Goal: Information Seeking & Learning: Check status

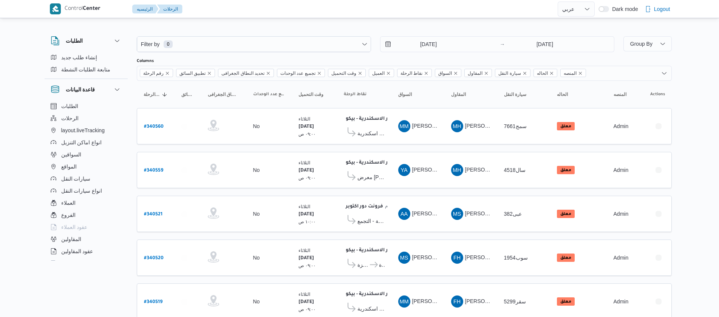
select select "ar"
click at [414, 46] on input "23/9/2025" at bounding box center [423, 44] width 86 height 15
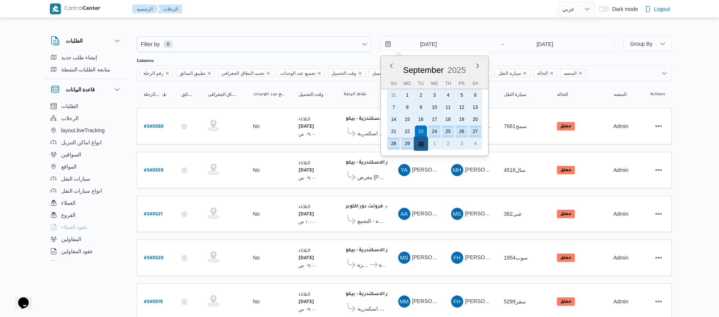
click at [420, 140] on div "30" at bounding box center [420, 143] width 14 height 14
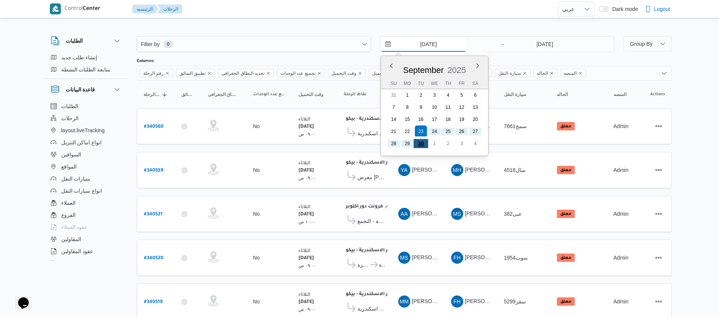
type input "30/9/2025"
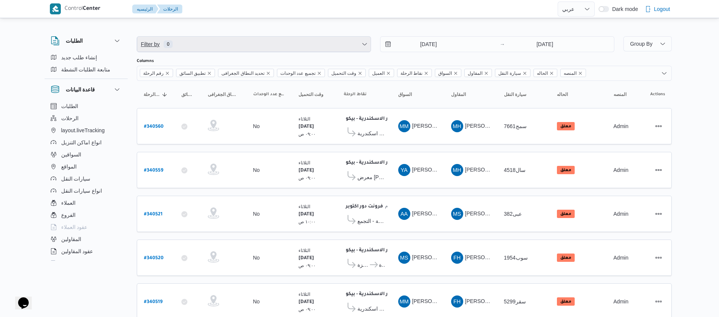
click at [282, 45] on span "Filter by 0" at bounding box center [253, 44] width 233 height 15
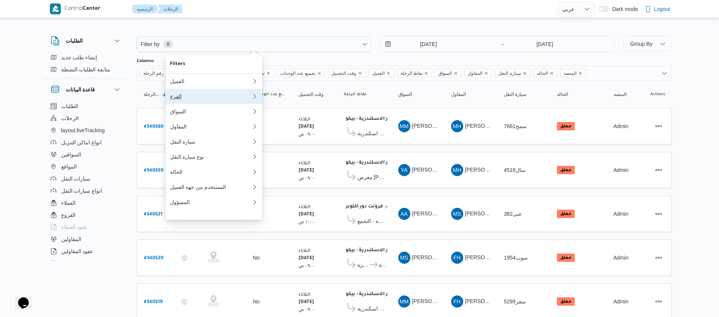
click at [198, 102] on button "الفرع" at bounding box center [213, 96] width 97 height 15
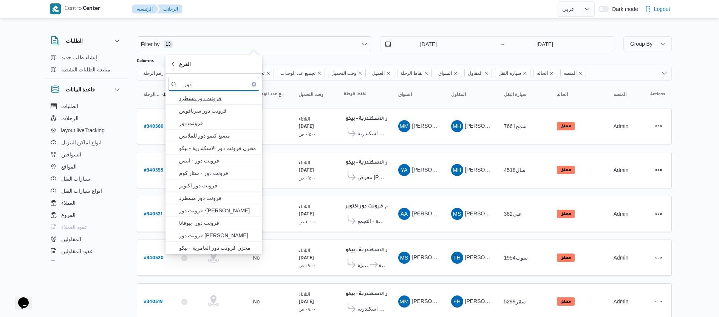
type input "دور"
click at [189, 100] on span "فرونت دور مسطرد" at bounding box center [218, 98] width 79 height 9
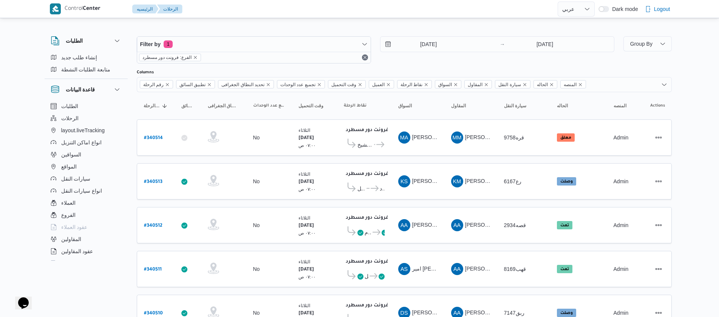
click at [128, 111] on div "الطلبات إنشاء طلب جديد متابعة الطلبات النشطة قاعدة البيانات الطلبات الرحلات lay…" at bounding box center [90, 146] width 91 height 233
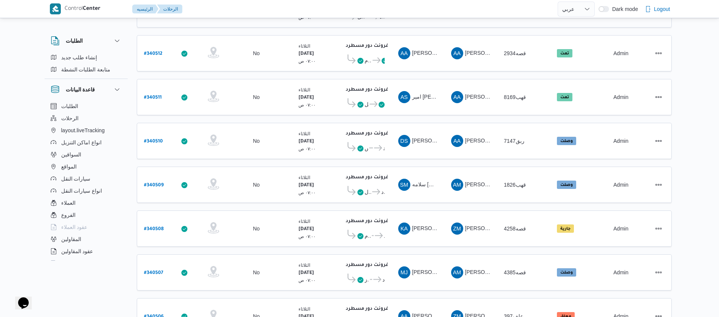
scroll to position [252, 0]
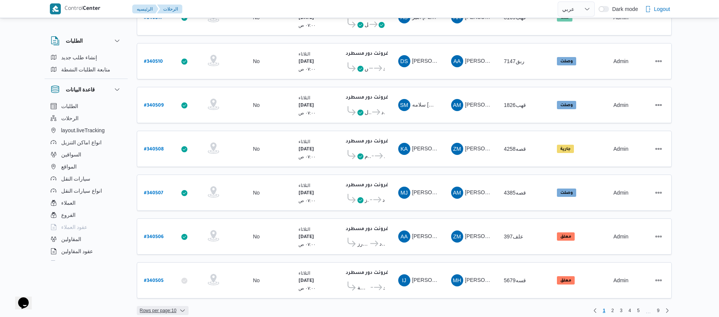
click at [155, 306] on span "Rows per page : 10" at bounding box center [158, 310] width 37 height 9
click at [160, 292] on button "20 rows" at bounding box center [167, 284] width 42 height 15
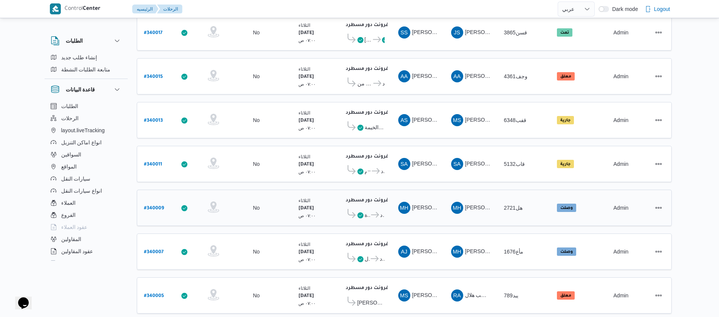
scroll to position [682, 0]
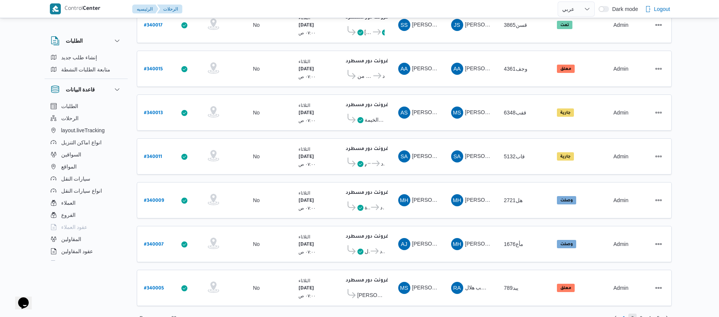
click at [633, 314] on span "2" at bounding box center [632, 318] width 3 height 9
click at [641, 314] on span "3" at bounding box center [641, 318] width 3 height 9
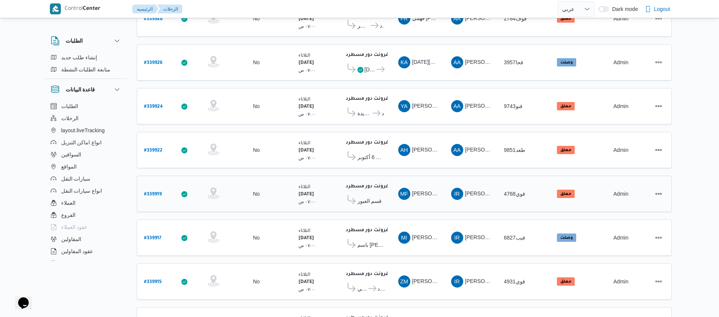
scroll to position [682, 0]
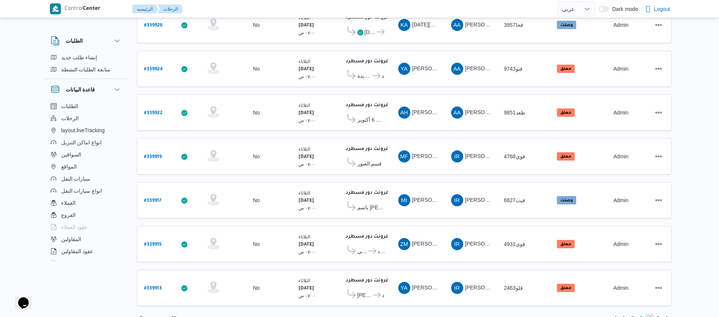
click at [651, 314] on span "4" at bounding box center [649, 318] width 3 height 9
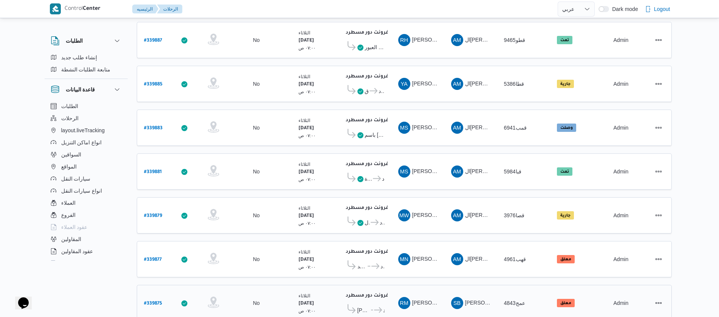
scroll to position [682, 0]
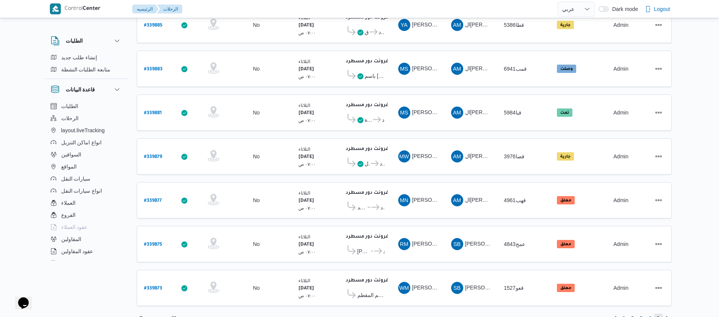
click at [660, 314] on span "5" at bounding box center [658, 318] width 9 height 9
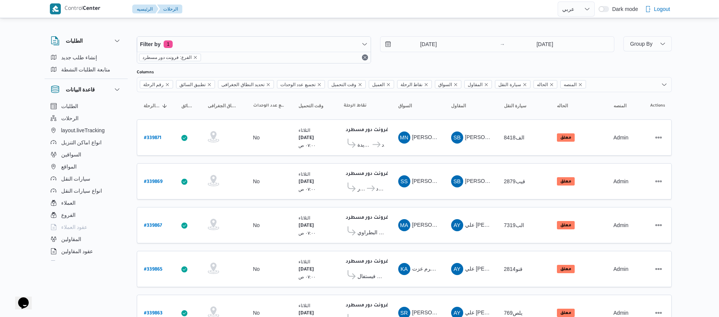
scroll to position [209, 0]
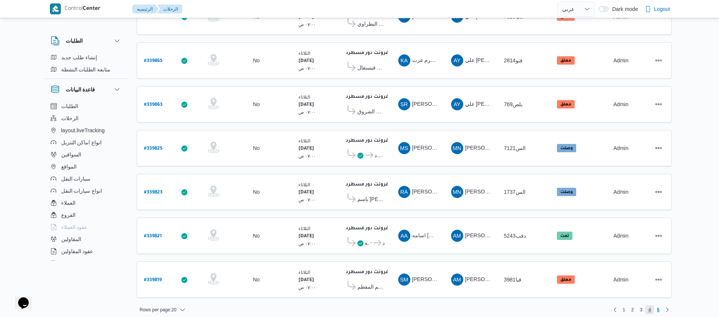
click at [649, 305] on span "4" at bounding box center [649, 309] width 3 height 9
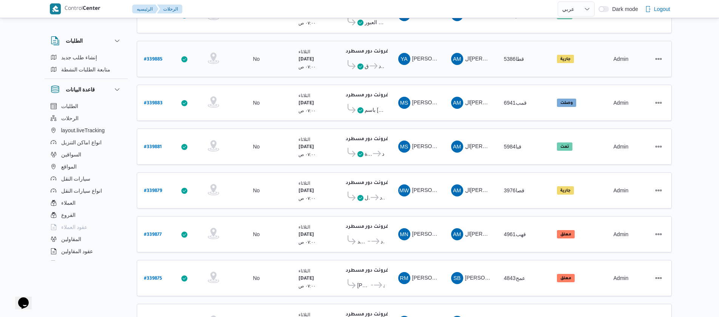
scroll to position [682, 0]
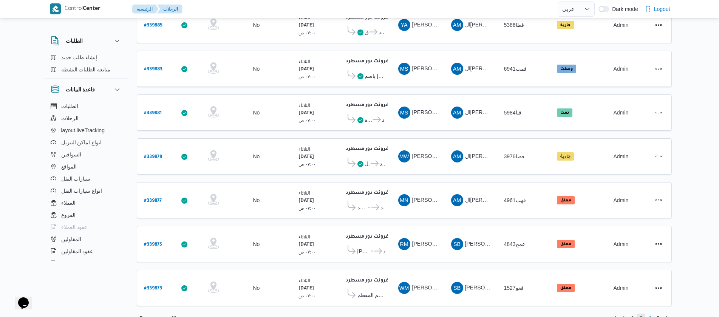
click at [639, 314] on span "3" at bounding box center [641, 318] width 9 height 9
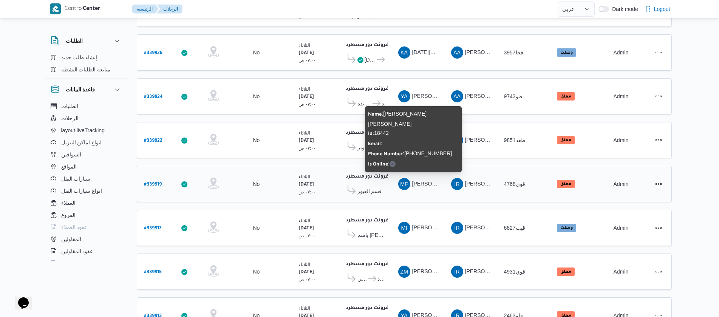
scroll to position [682, 0]
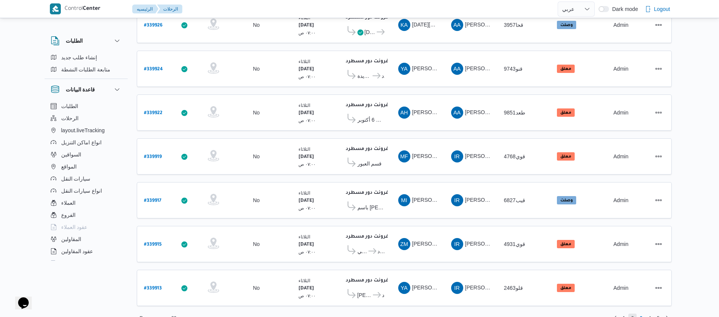
click at [632, 314] on span "2" at bounding box center [632, 318] width 3 height 9
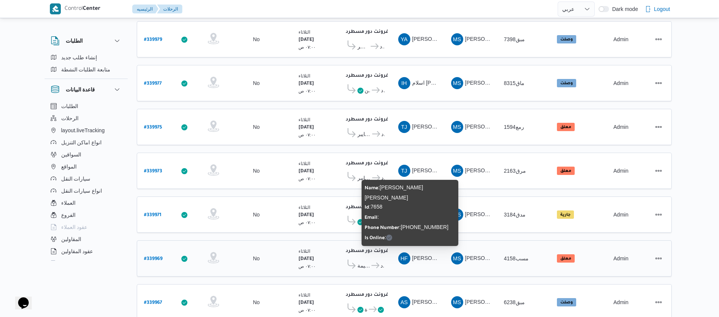
scroll to position [682, 0]
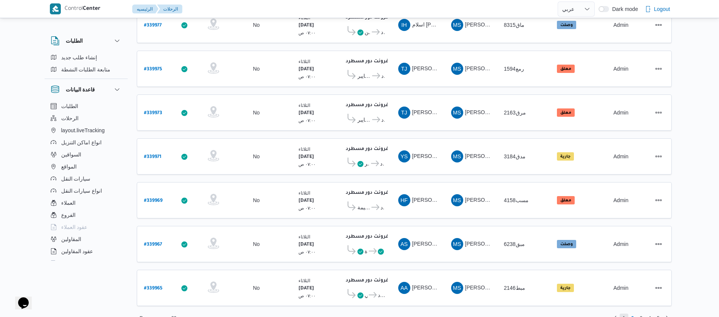
click at [624, 314] on span "1" at bounding box center [624, 318] width 3 height 9
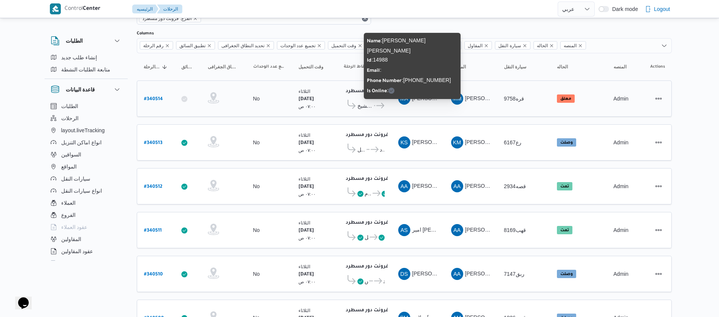
scroll to position [57, 0]
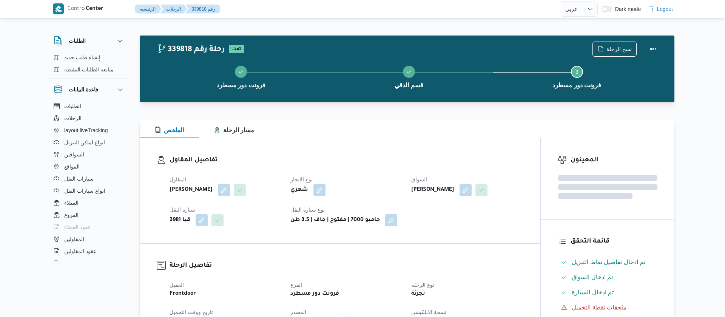
select select "ar"
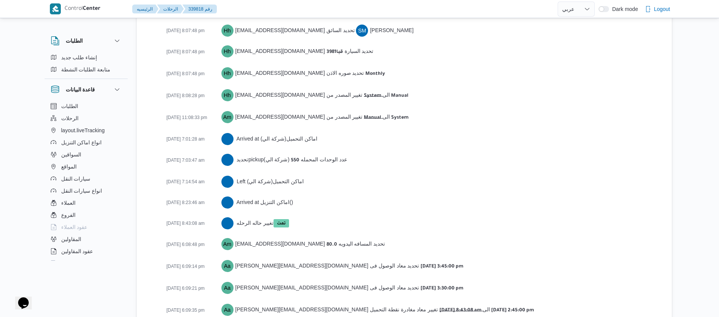
scroll to position [1175, 0]
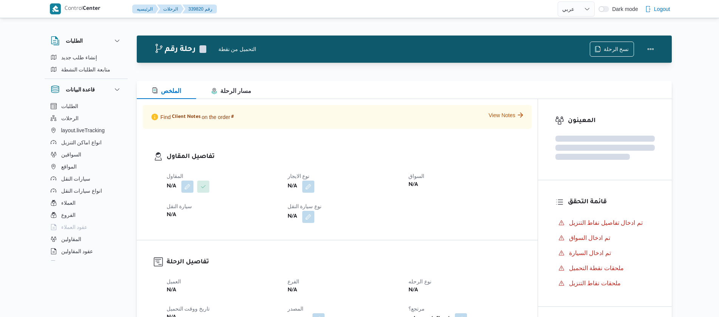
select select "ar"
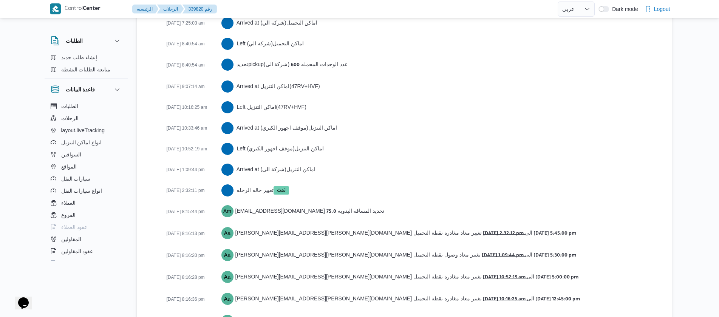
scroll to position [1321, 0]
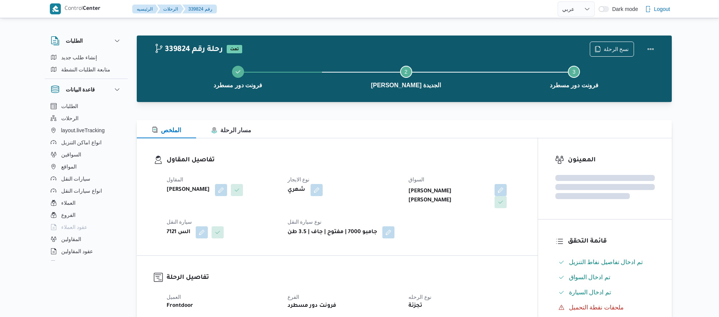
select select "ar"
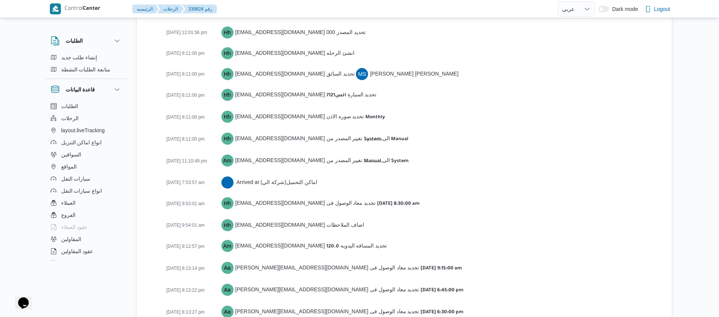
scroll to position [1187, 0]
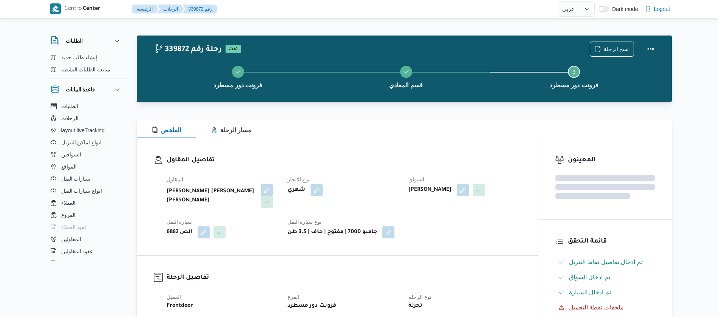
select select "ar"
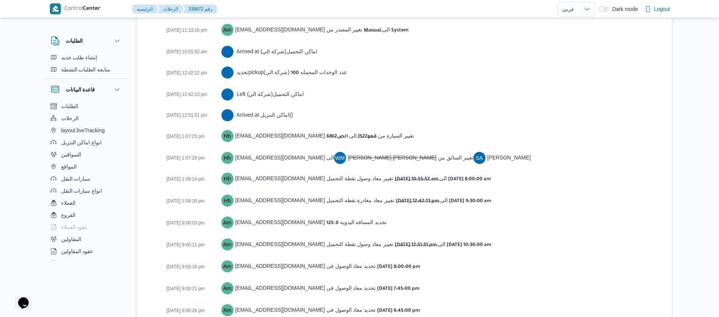
scroll to position [1292, 0]
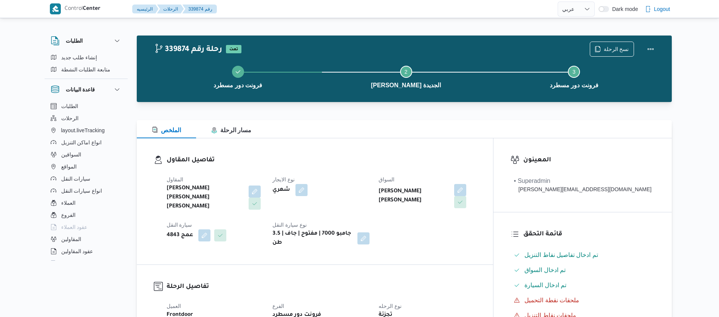
select select "ar"
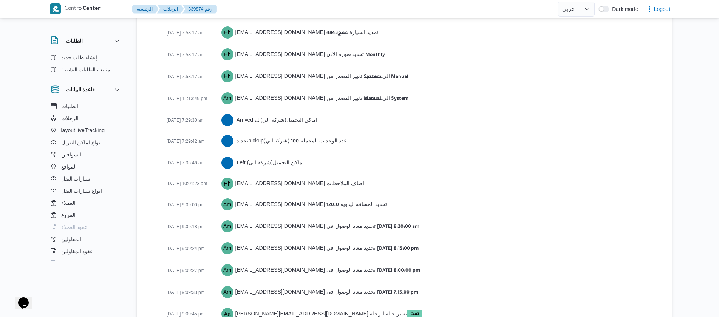
scroll to position [1208, 0]
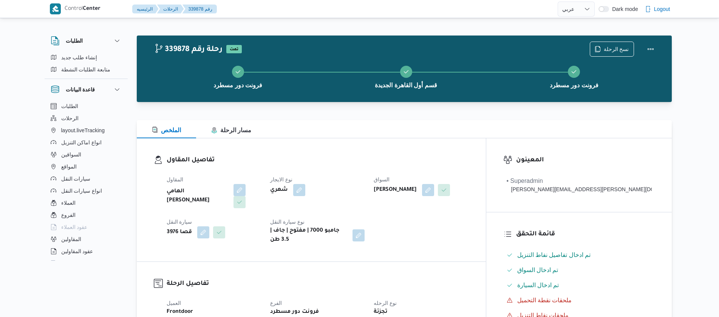
select select "ar"
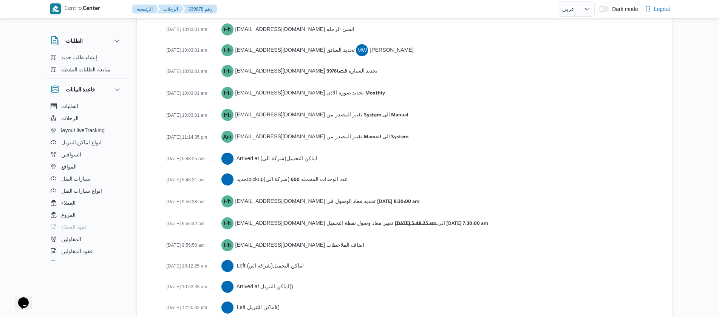
scroll to position [1304, 0]
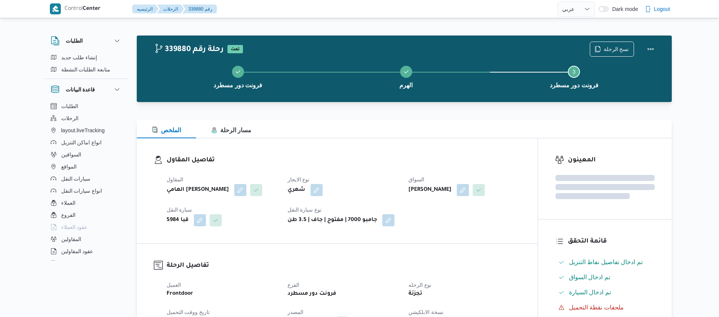
select select "ar"
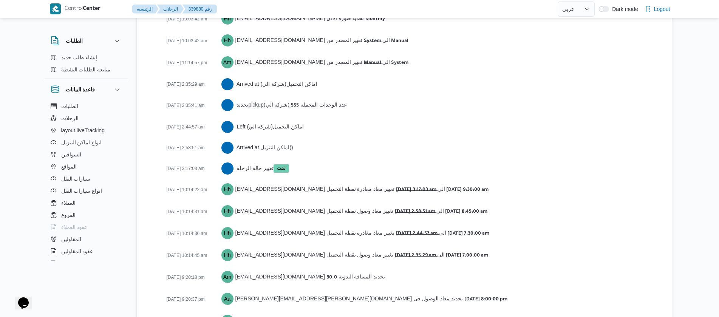
scroll to position [1203, 0]
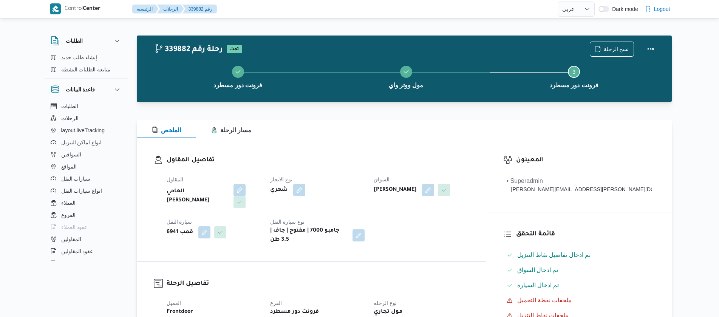
select select "ar"
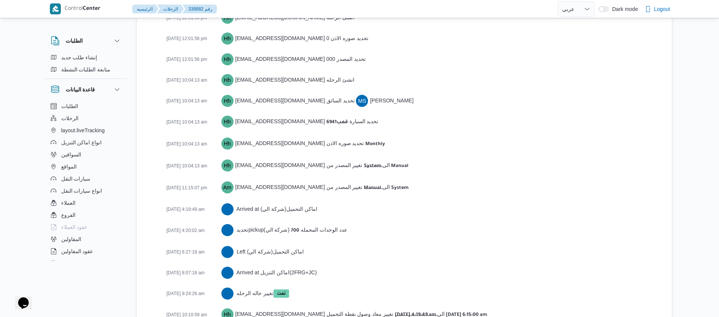
scroll to position [1217, 0]
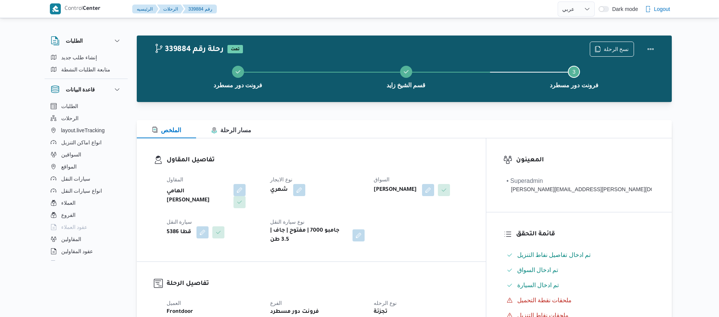
select select "ar"
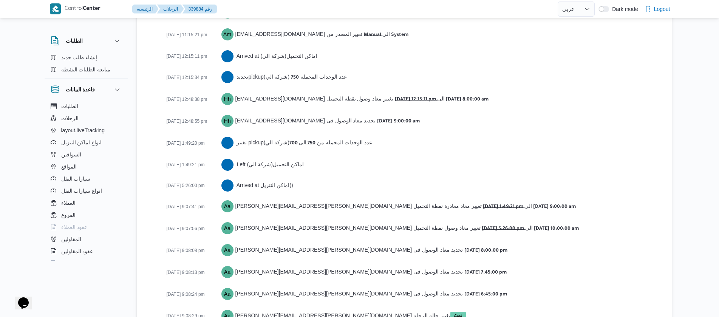
scroll to position [1280, 0]
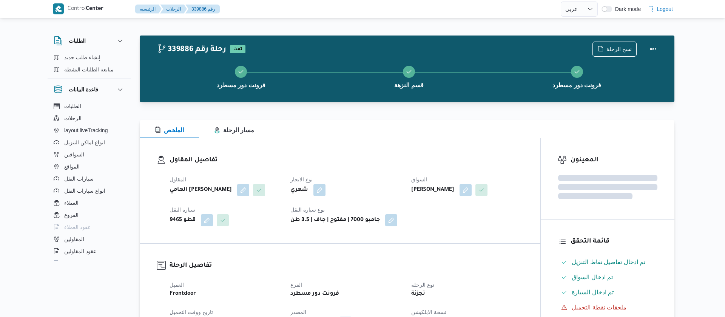
select select "ar"
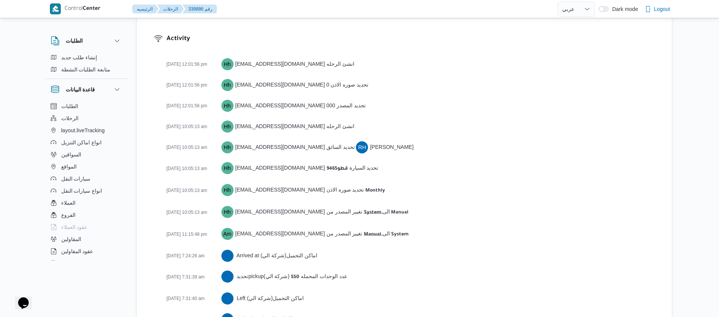
scroll to position [1238, 0]
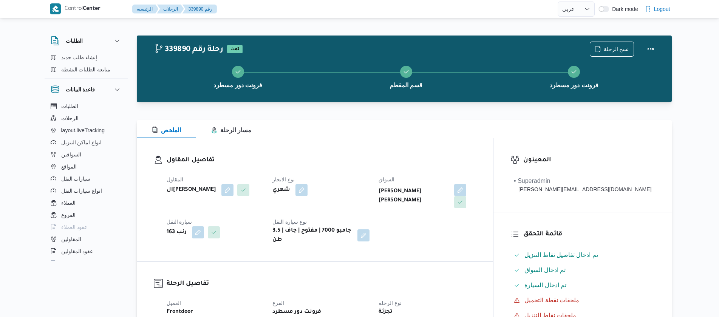
select select "ar"
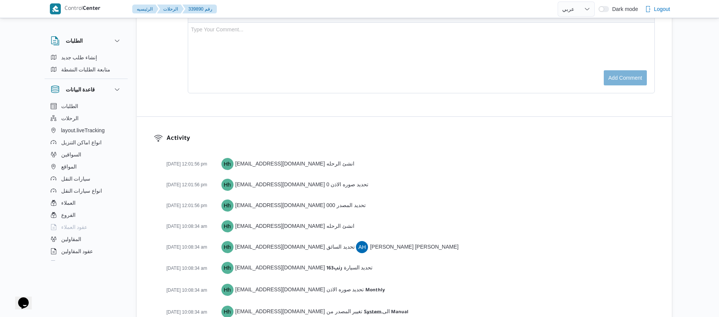
scroll to position [1186, 0]
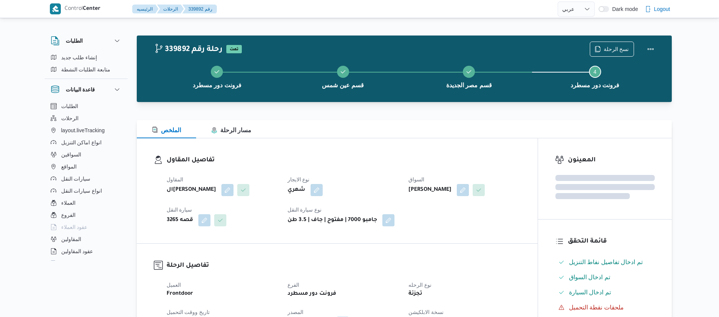
select select "ar"
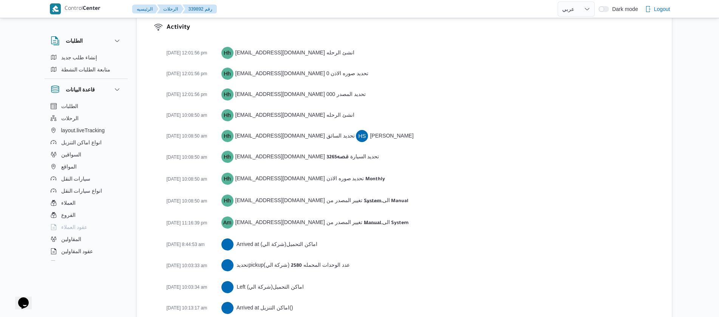
scroll to position [1190, 0]
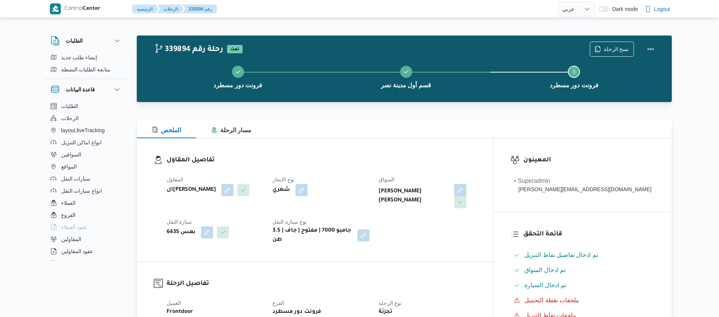
select select "ar"
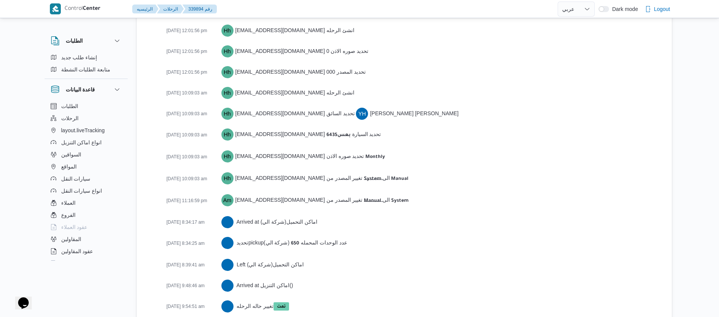
scroll to position [1154, 0]
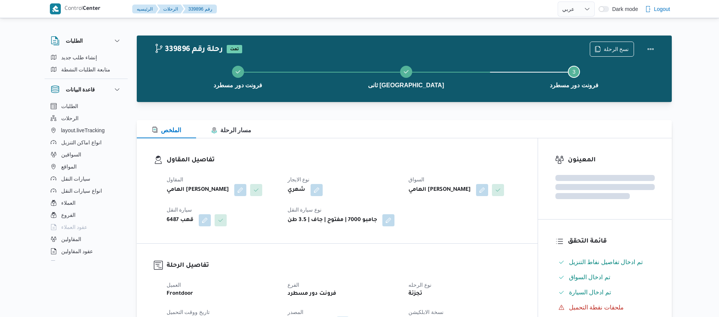
select select "ar"
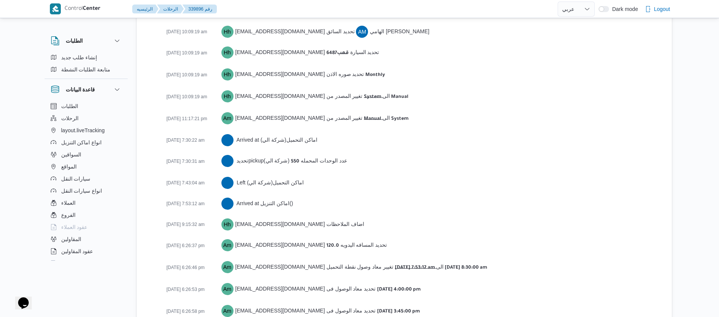
scroll to position [1217, 0]
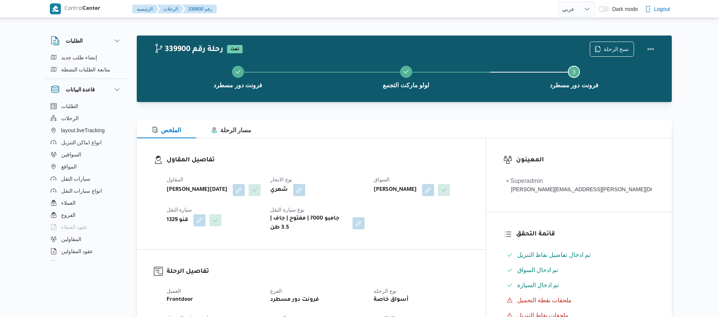
select select "ar"
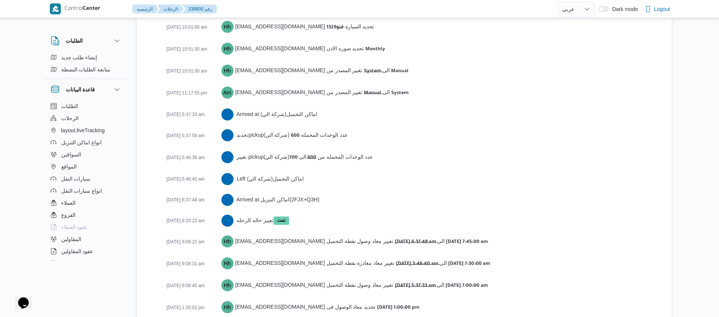
scroll to position [1250, 0]
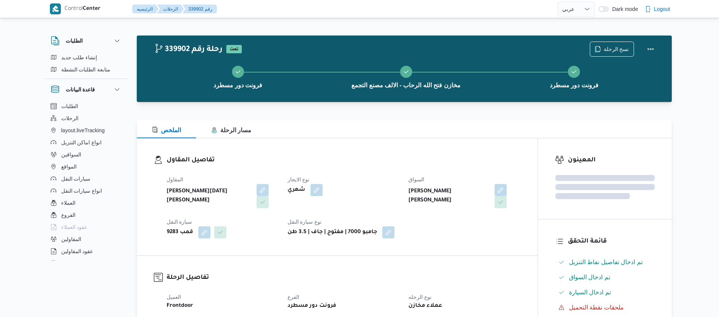
select select "ar"
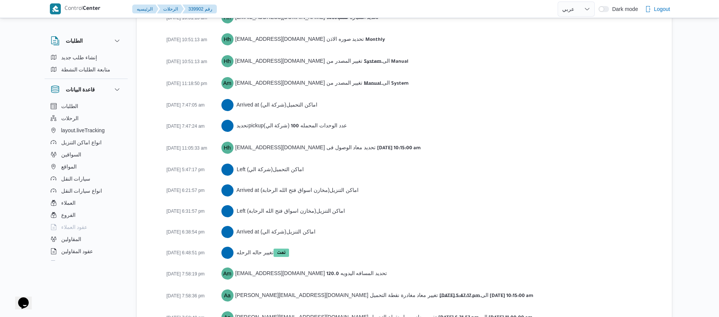
scroll to position [1250, 0]
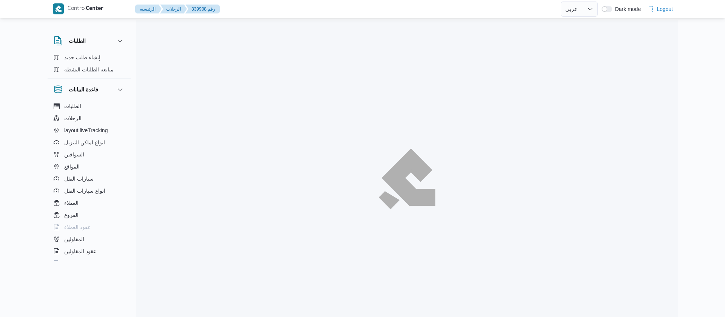
select select "ar"
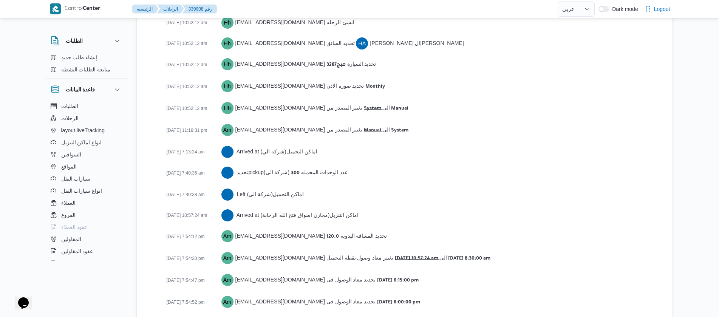
scroll to position [1208, 0]
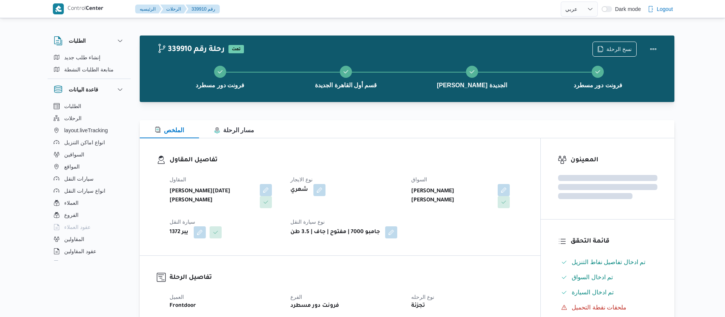
select select "ar"
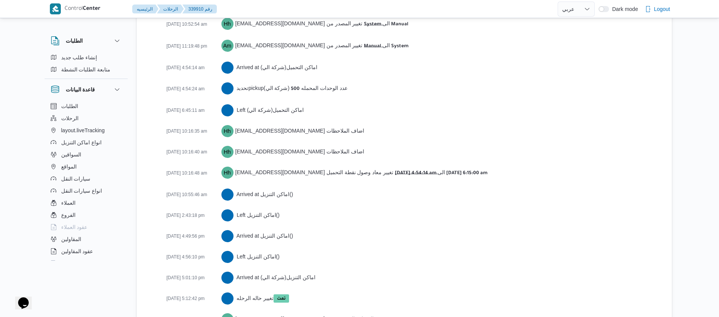
scroll to position [1375, 0]
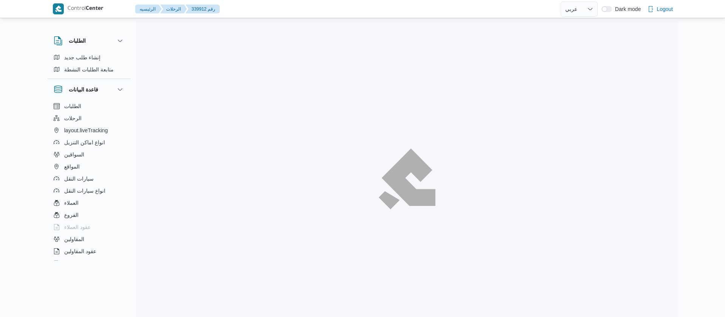
select select "ar"
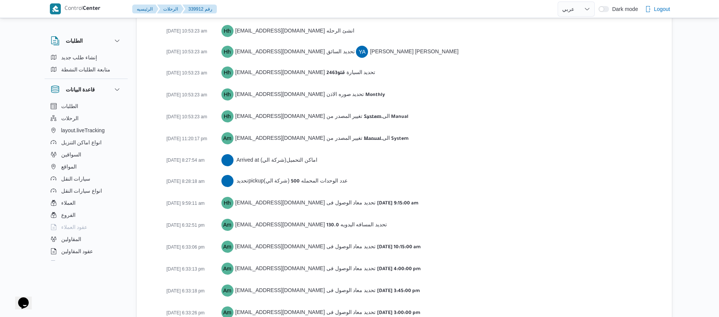
scroll to position [1187, 0]
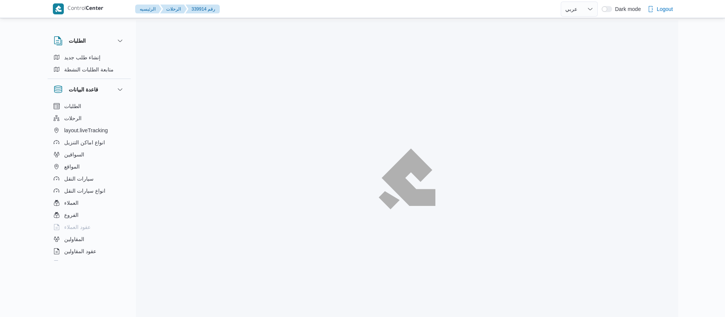
select select "ar"
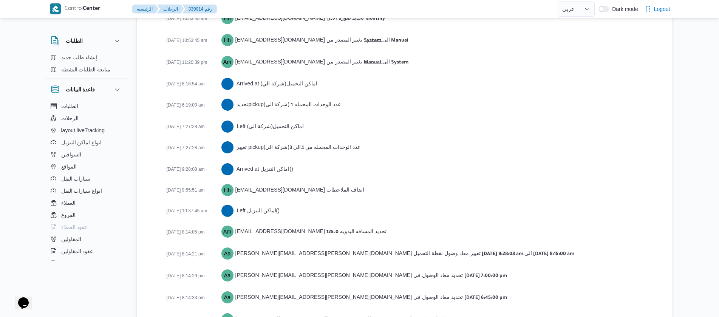
scroll to position [1333, 0]
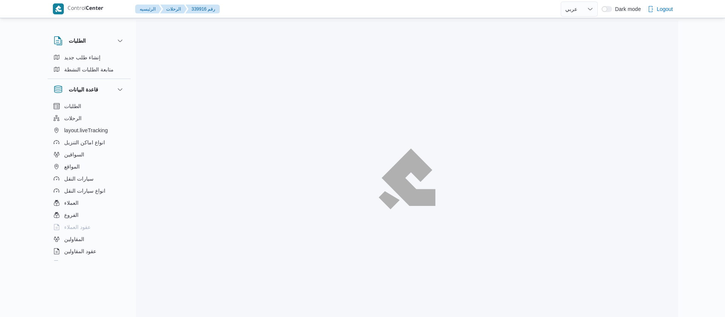
select select "ar"
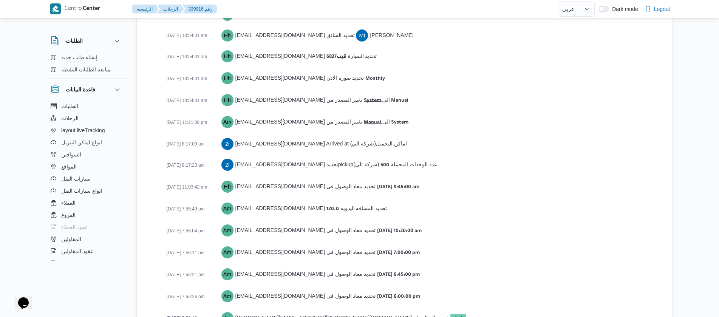
scroll to position [1187, 0]
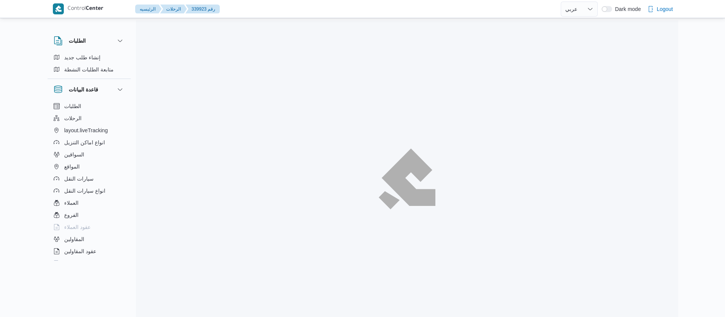
select select "ar"
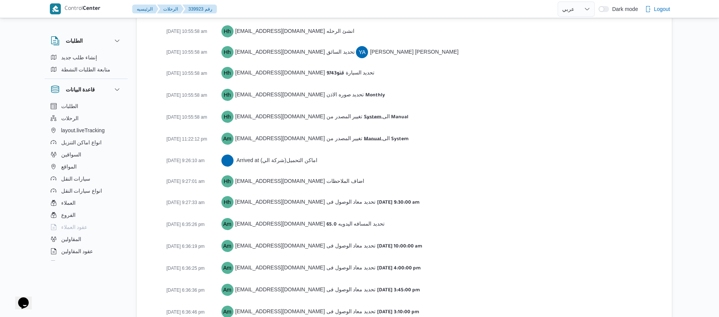
scroll to position [1187, 0]
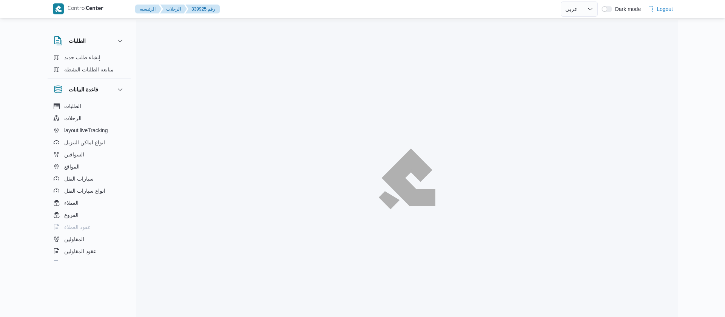
select select "ar"
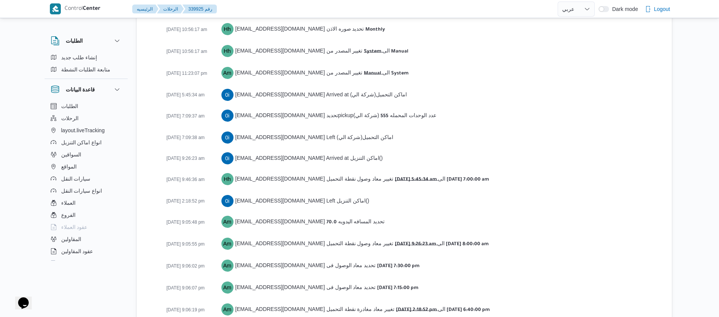
scroll to position [1238, 0]
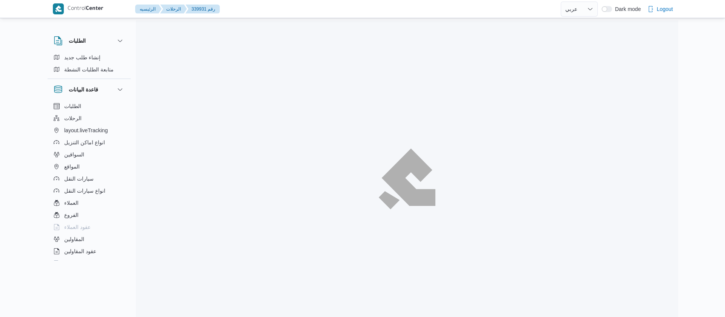
select select "ar"
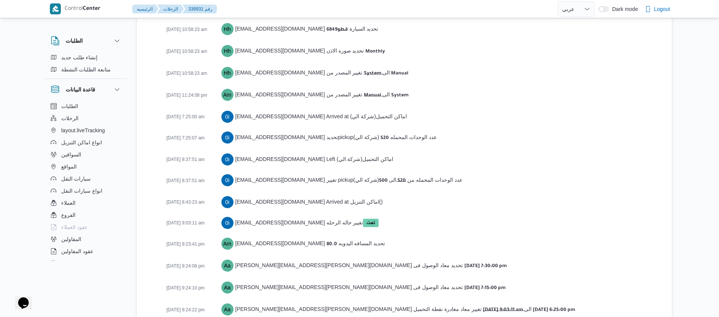
scroll to position [1196, 0]
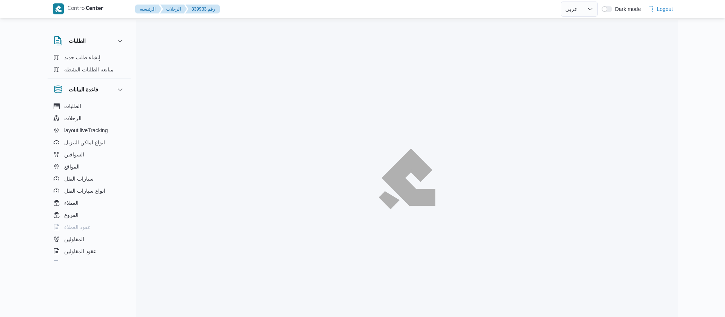
select select "ar"
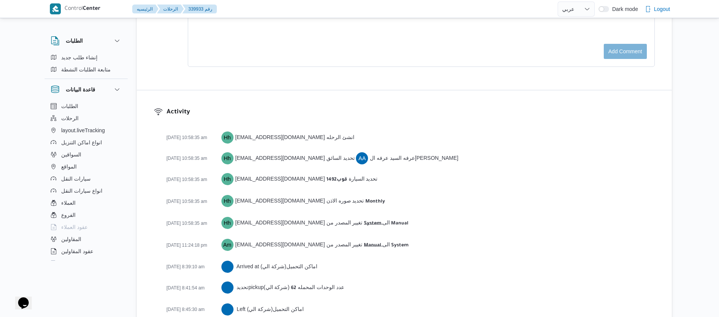
scroll to position [1196, 0]
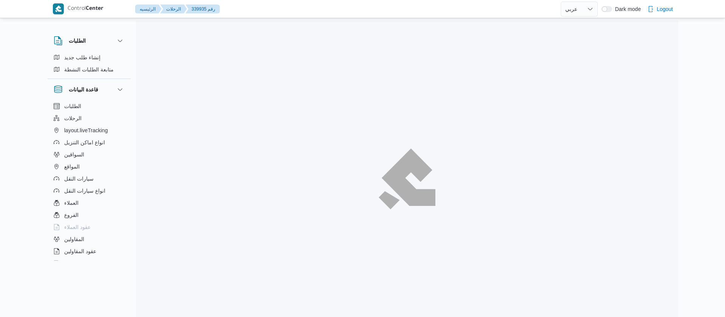
select select "ar"
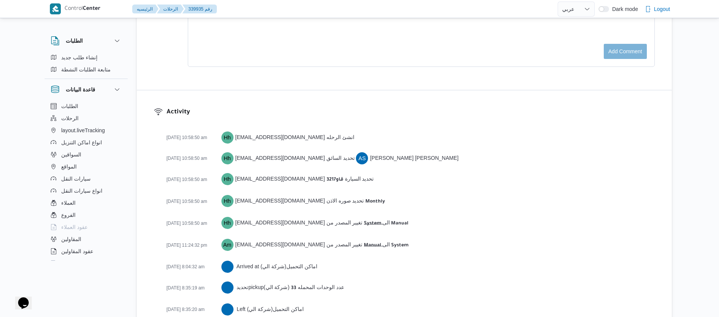
scroll to position [1154, 0]
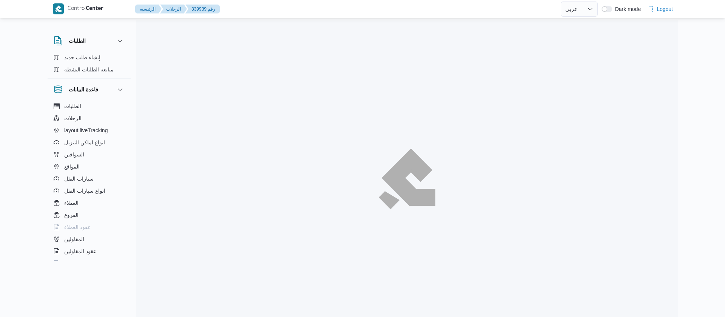
select select "ar"
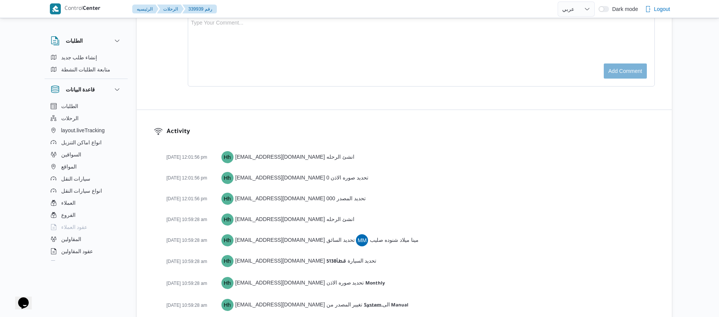
scroll to position [1360, 0]
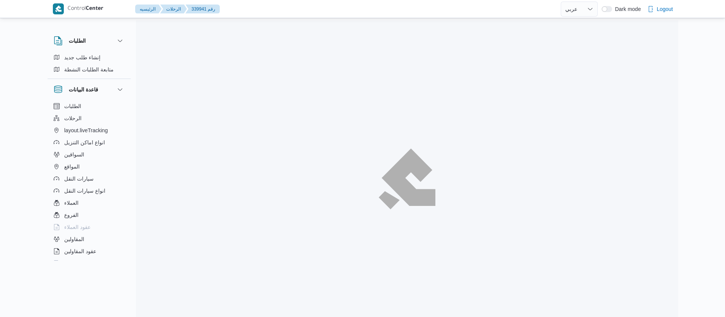
select select "ar"
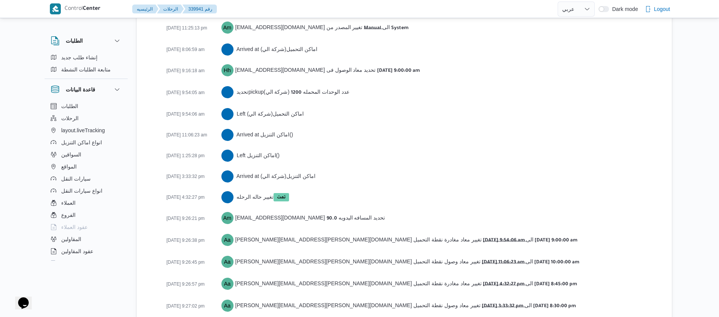
scroll to position [1280, 0]
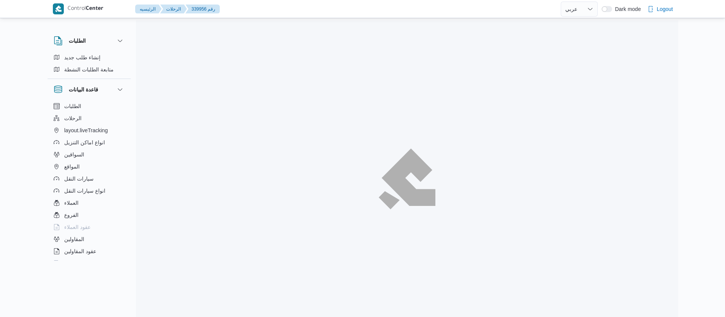
select select "ar"
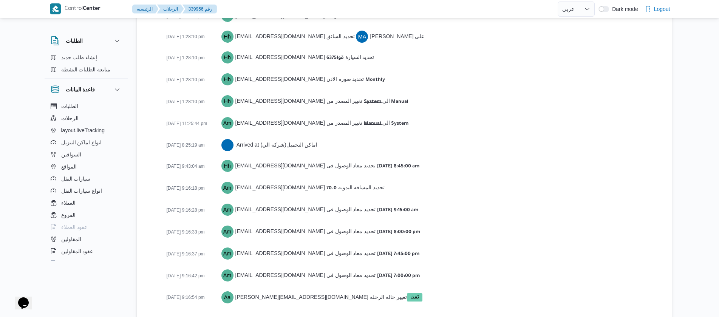
scroll to position [1166, 0]
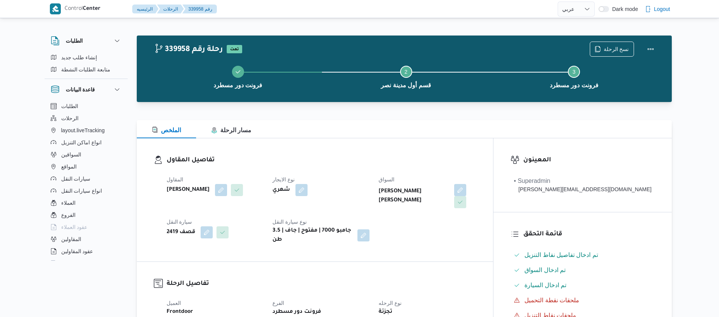
select select "ar"
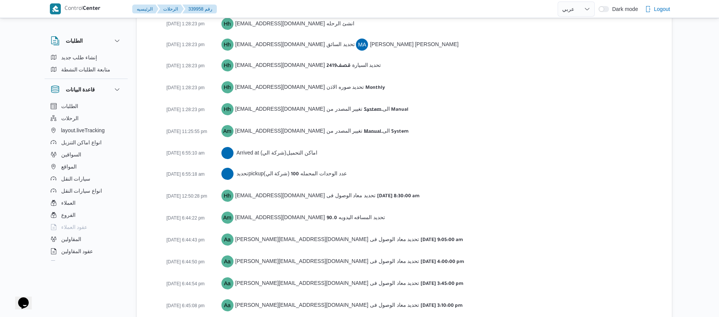
scroll to position [1187, 0]
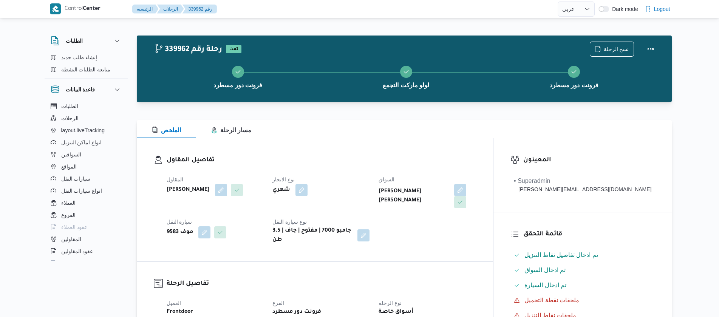
select select "ar"
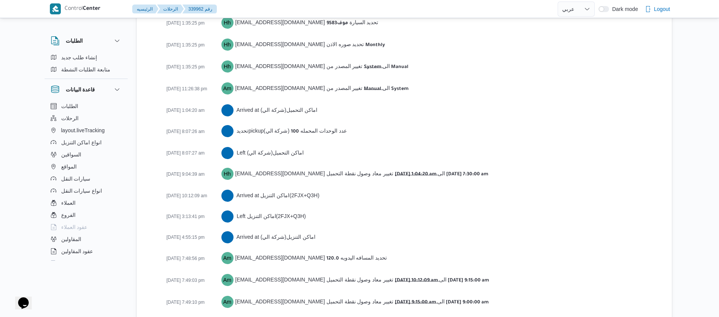
scroll to position [1247, 0]
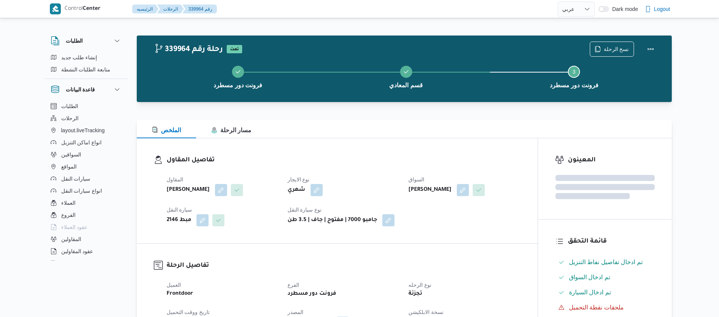
select select "ar"
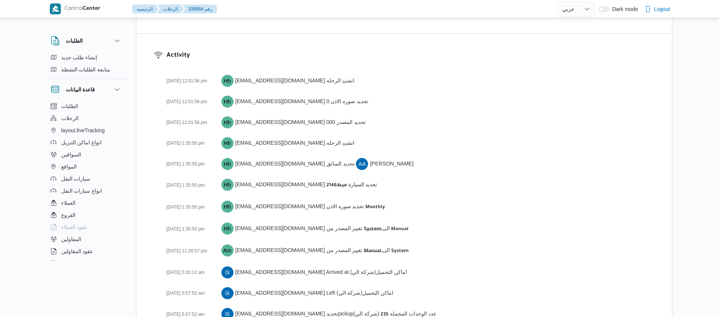
scroll to position [1250, 0]
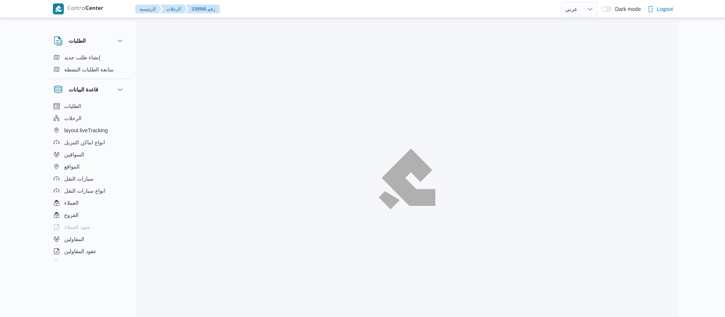
select select "ar"
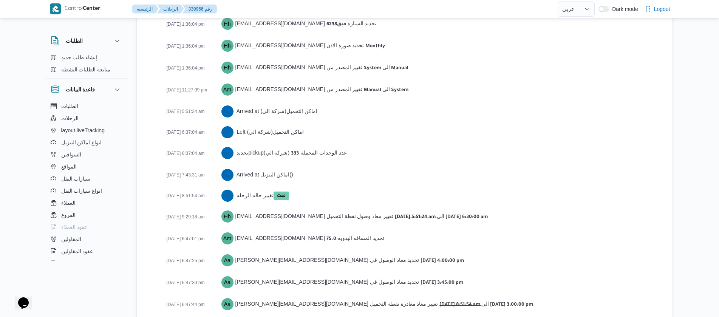
scroll to position [1208, 0]
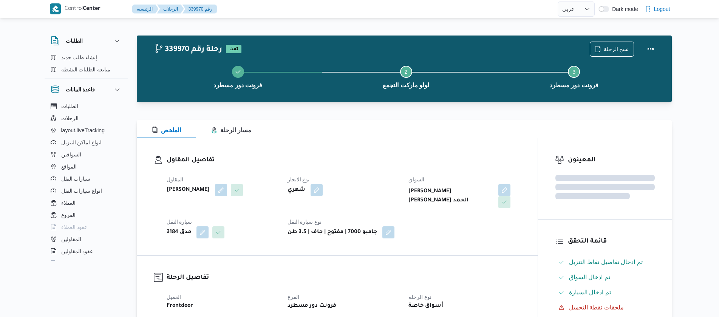
select select "ar"
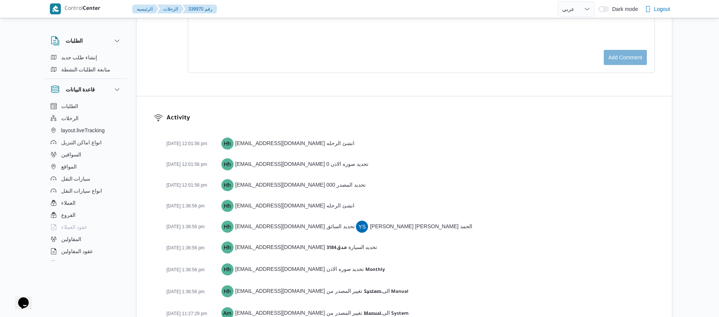
scroll to position [1272, 0]
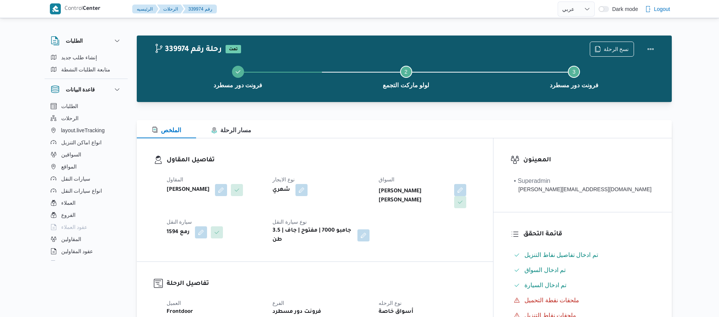
select select "ar"
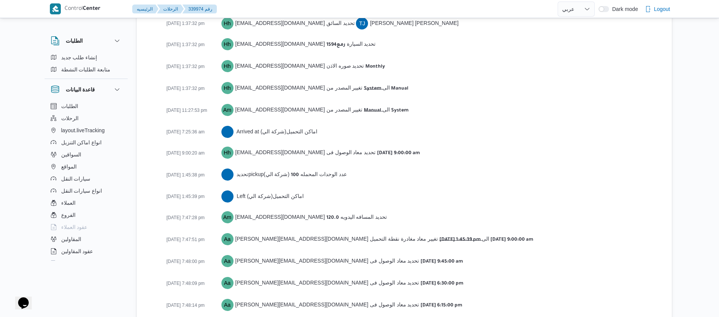
scroll to position [1229, 0]
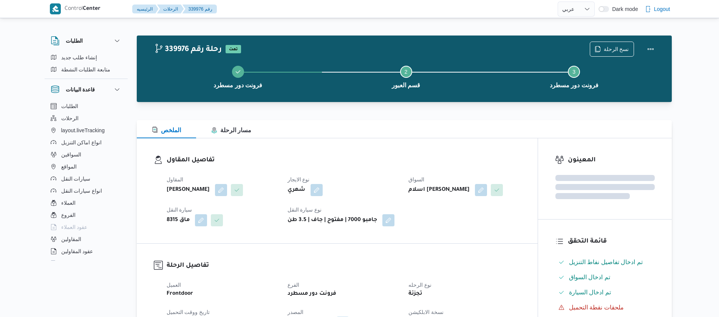
select select "ar"
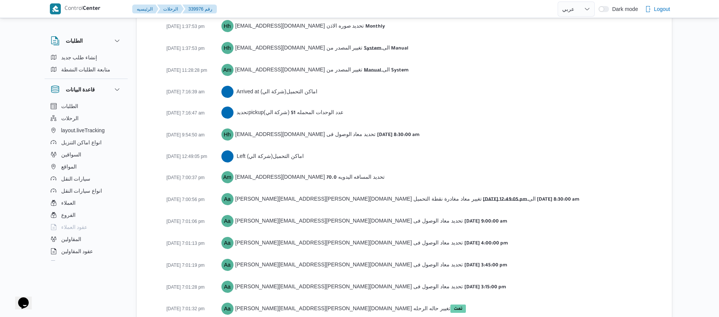
scroll to position [1229, 0]
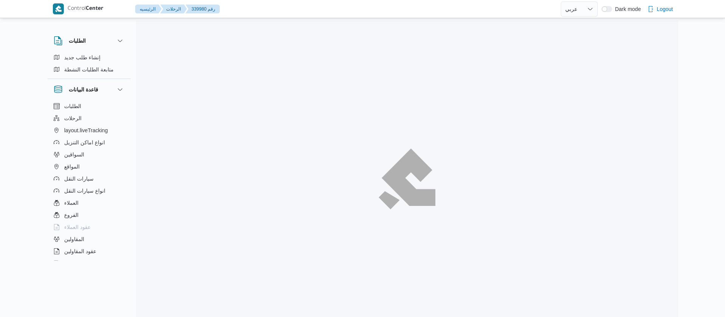
select select "ar"
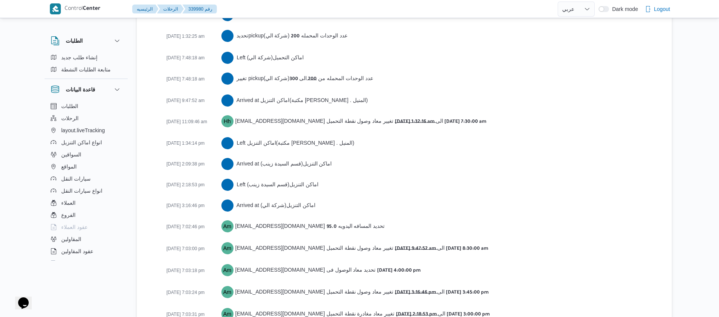
scroll to position [1396, 0]
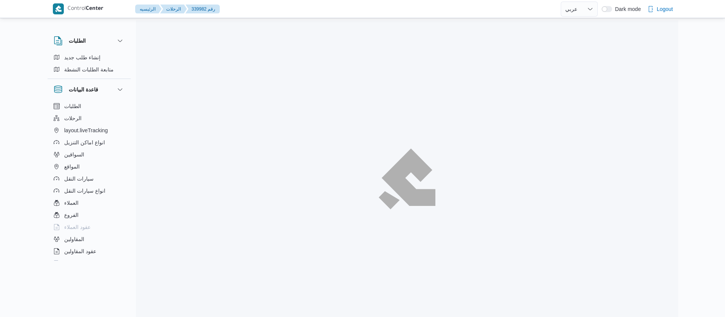
select select "ar"
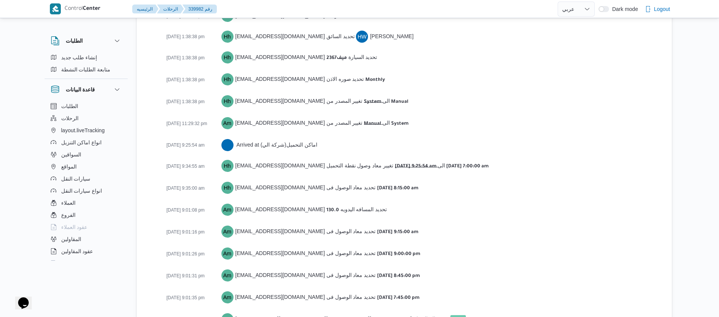
scroll to position [1187, 0]
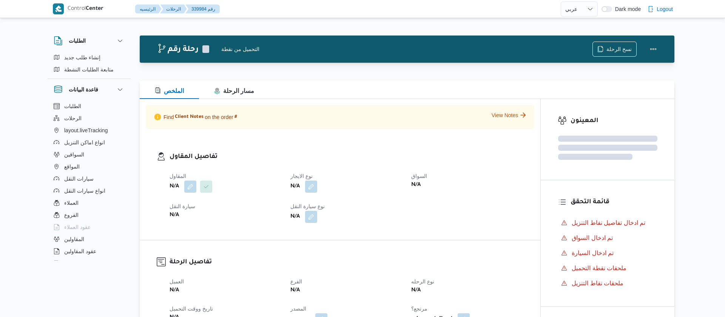
select select "ar"
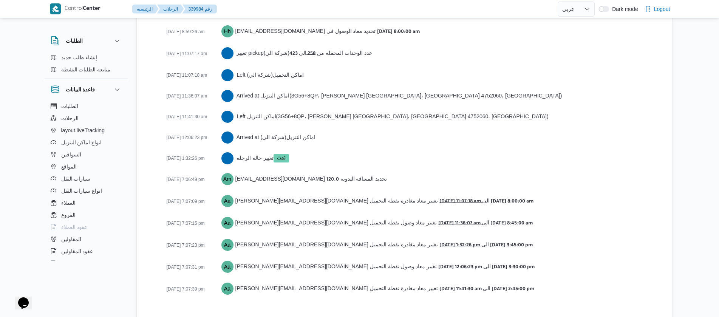
scroll to position [1334, 0]
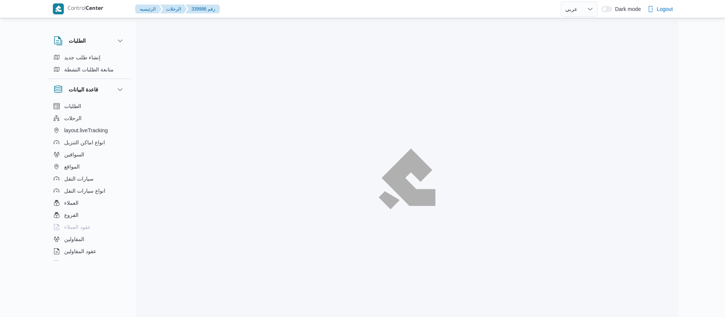
select select "ar"
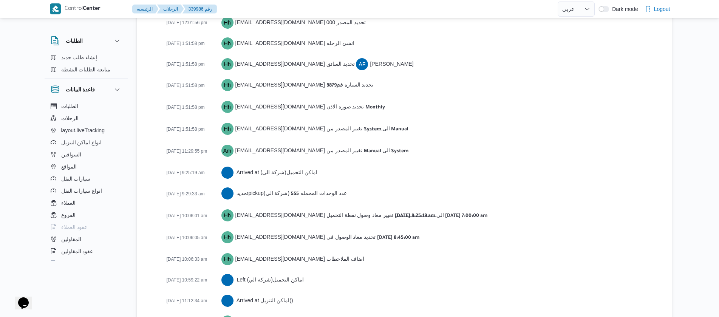
scroll to position [1355, 0]
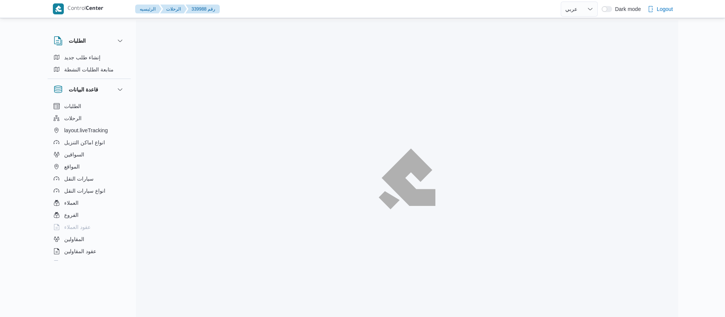
select select "ar"
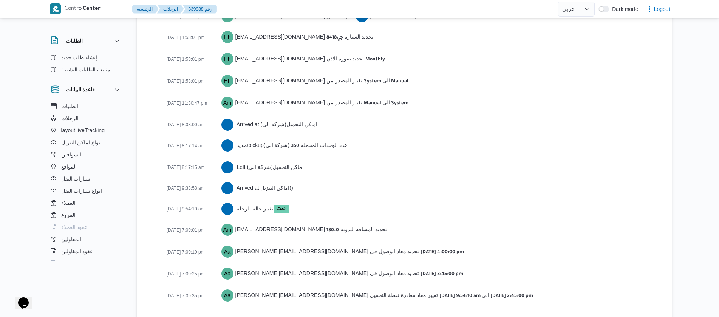
scroll to position [1187, 0]
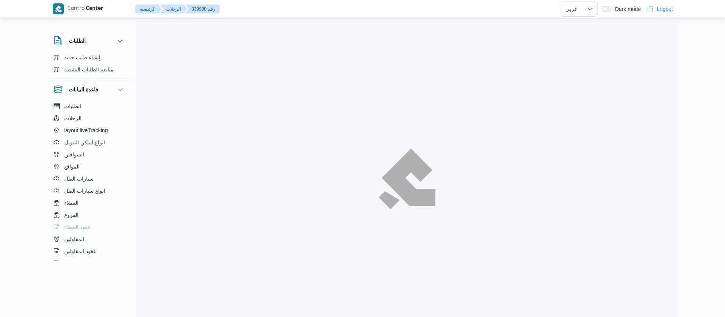
select select "ar"
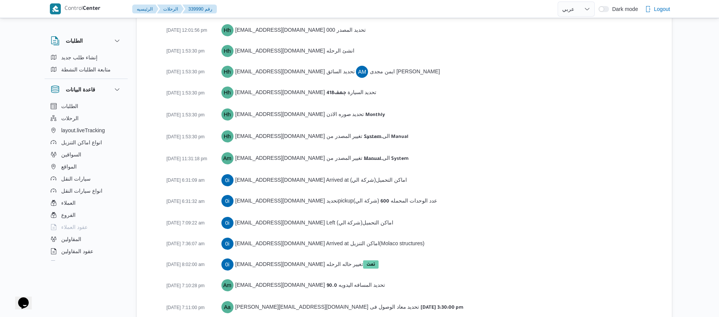
scroll to position [1187, 0]
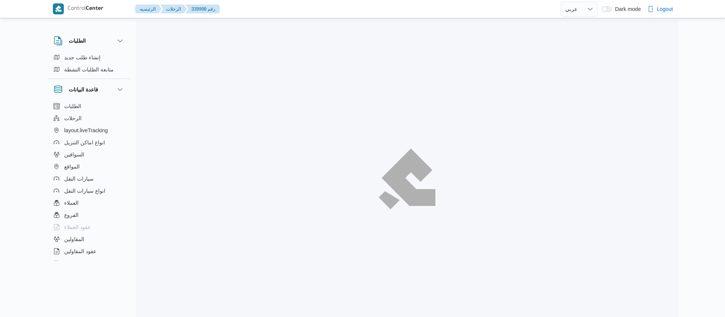
select select "ar"
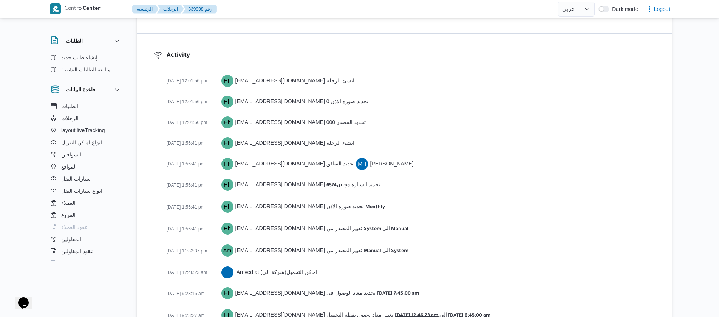
scroll to position [1313, 0]
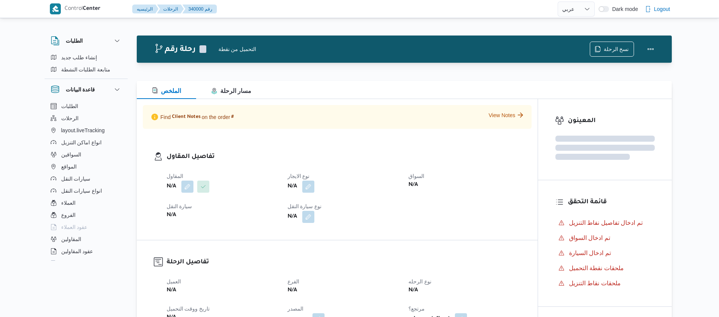
select select "ar"
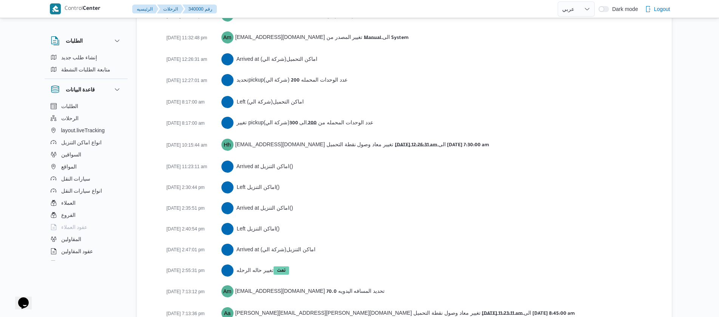
scroll to position [1384, 0]
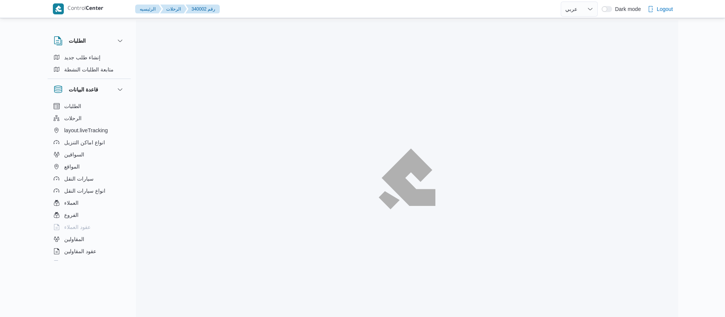
select select "ar"
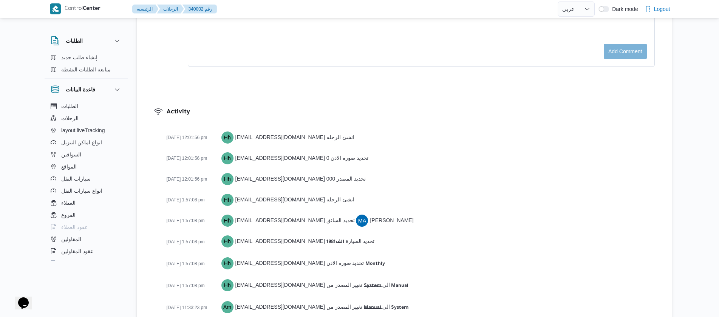
scroll to position [1271, 0]
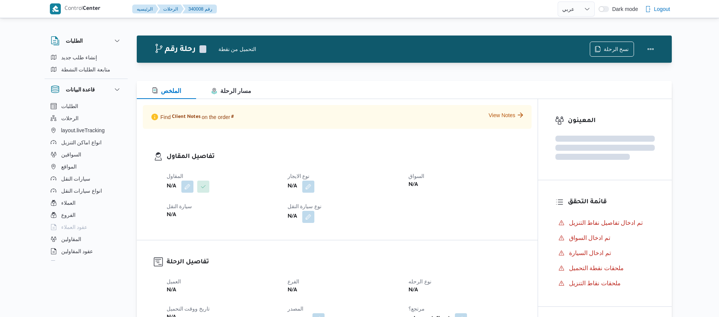
select select "ar"
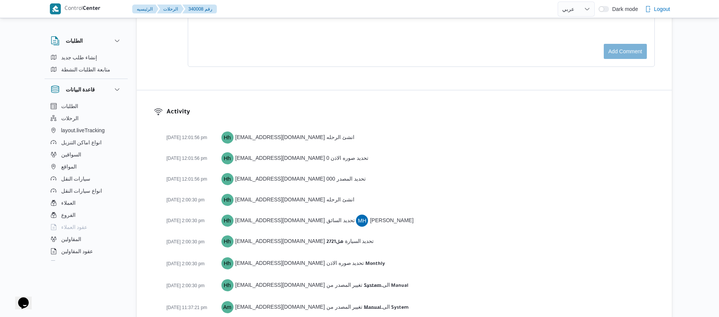
scroll to position [1175, 0]
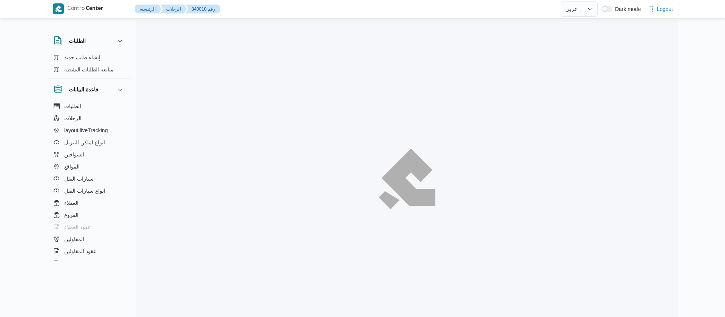
select select "ar"
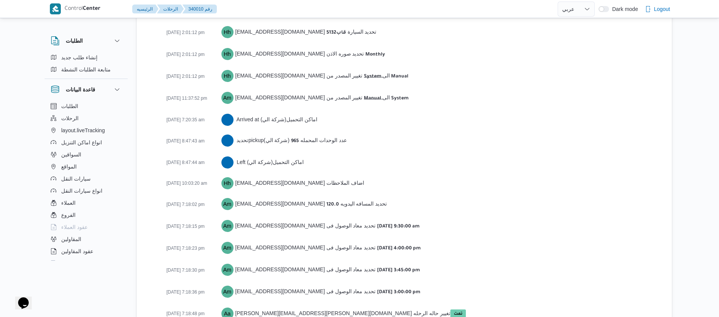
scroll to position [1196, 0]
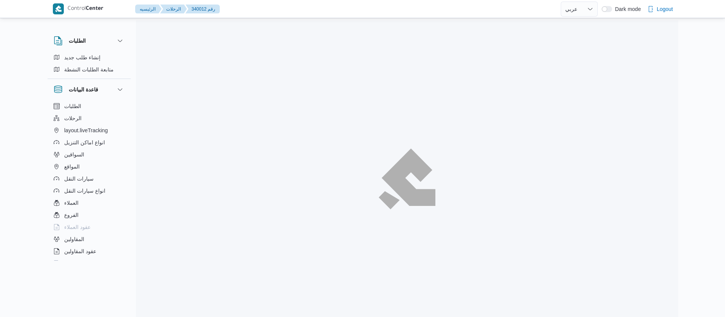
select select "ar"
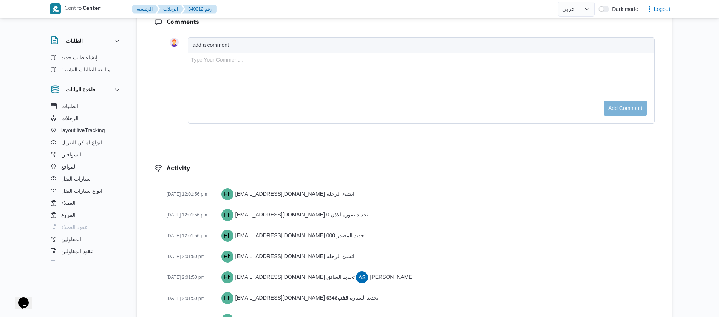
scroll to position [1238, 0]
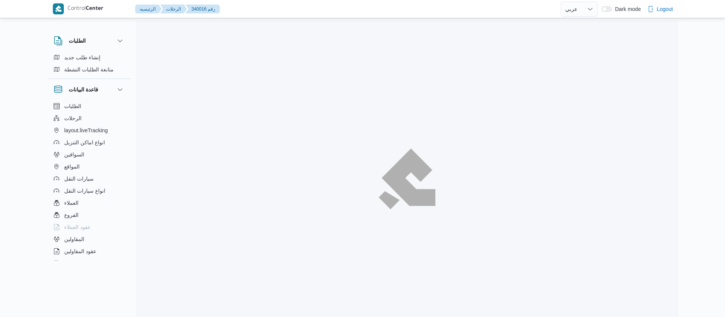
select select "ar"
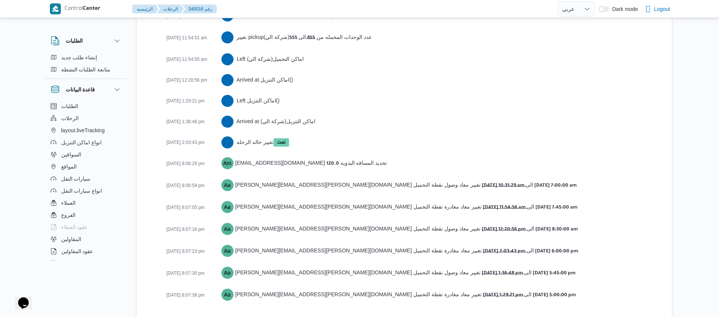
scroll to position [1407, 0]
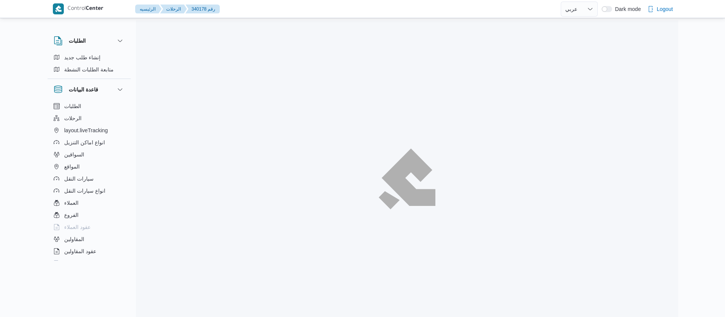
select select "ar"
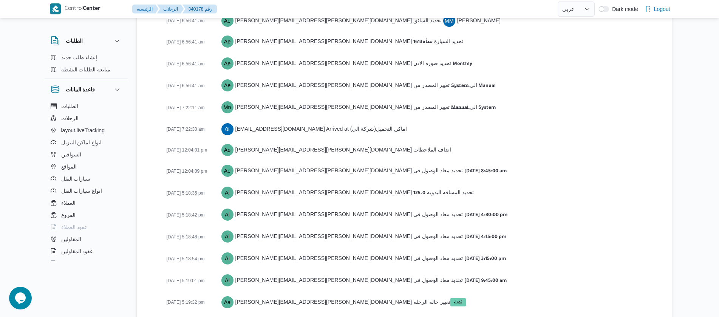
scroll to position [1175, 0]
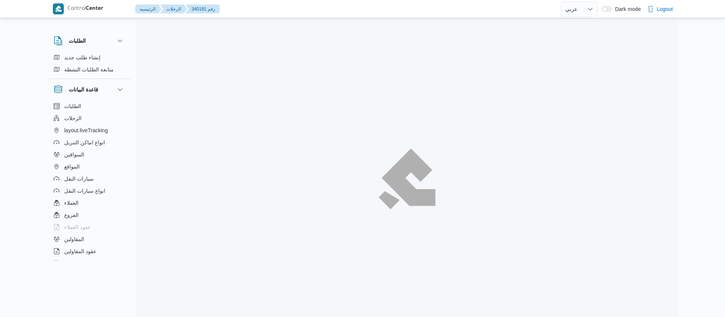
select select "ar"
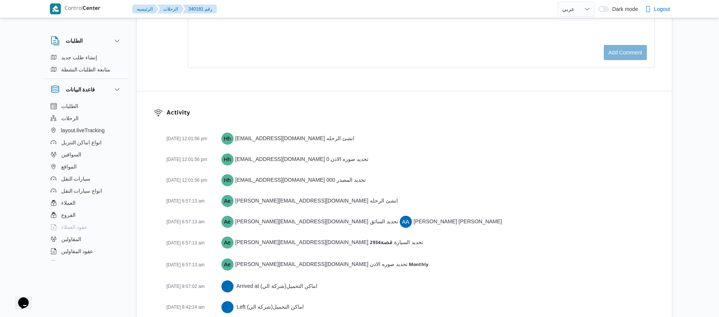
scroll to position [1073, 0]
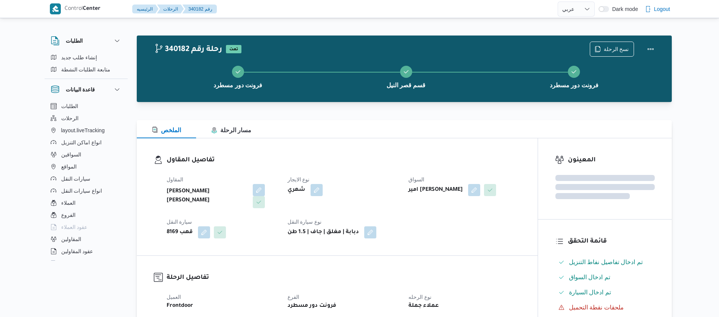
select select "ar"
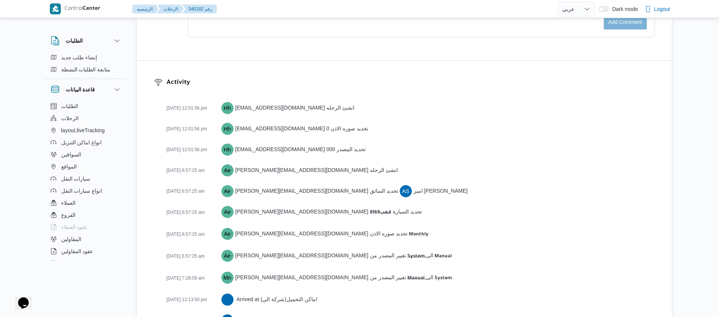
scroll to position [1207, 0]
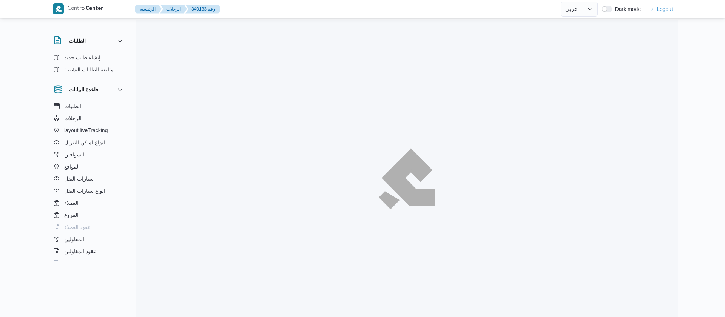
select select "ar"
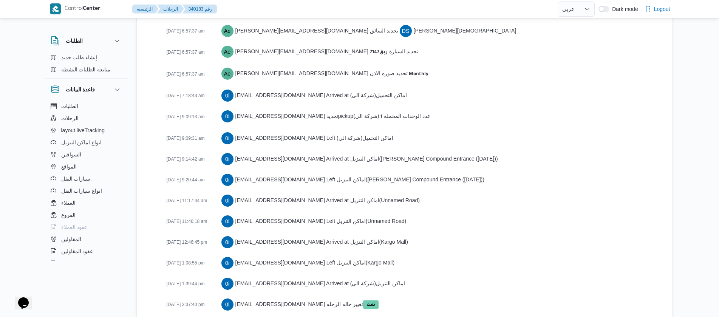
scroll to position [1268, 0]
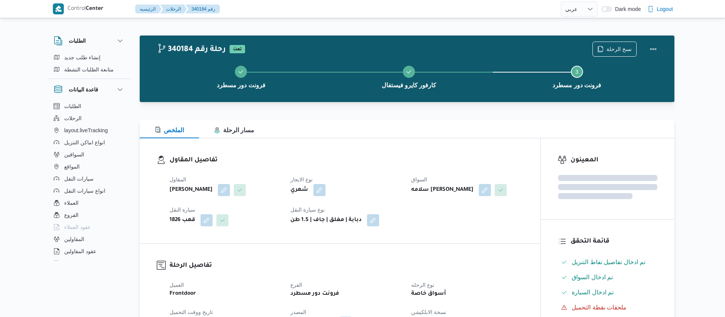
select select "ar"
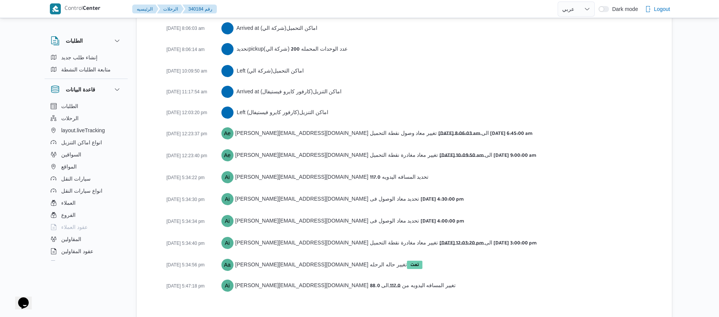
scroll to position [1154, 0]
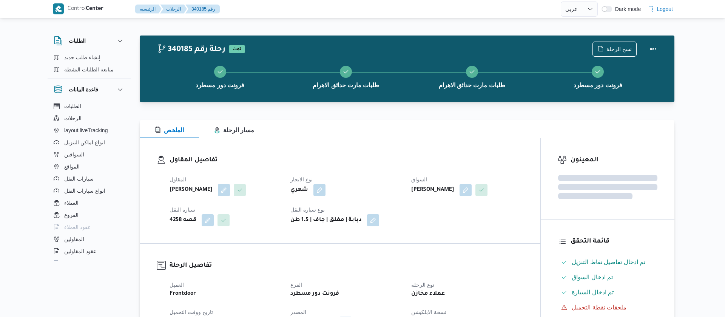
select select "ar"
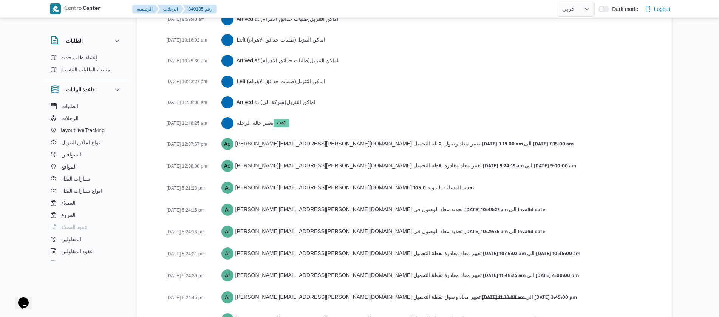
scroll to position [1342, 0]
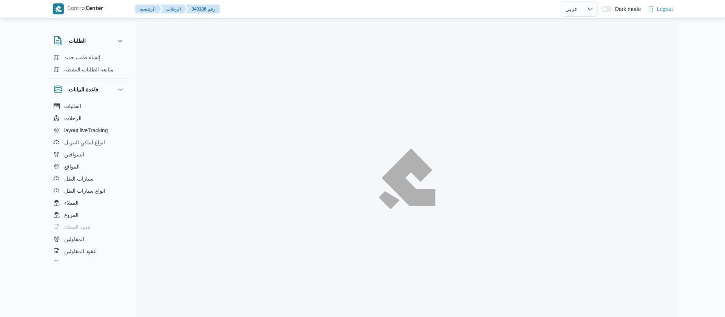
select select "ar"
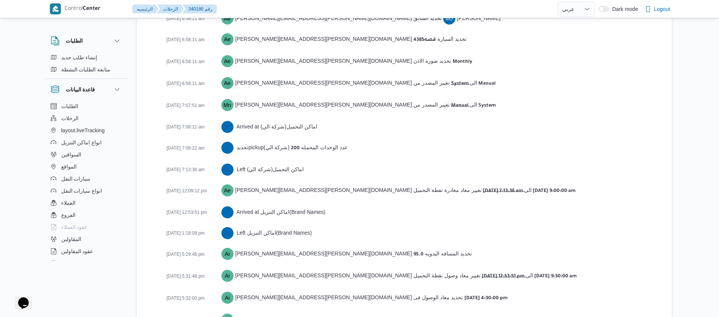
scroll to position [1192, 0]
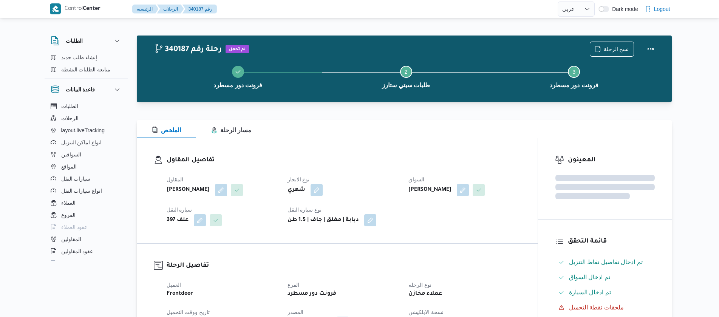
select select "ar"
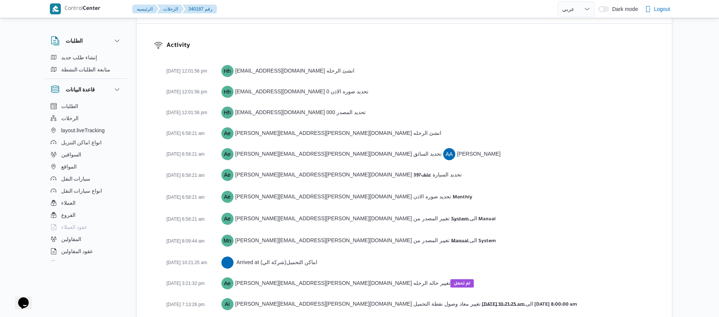
scroll to position [1069, 0]
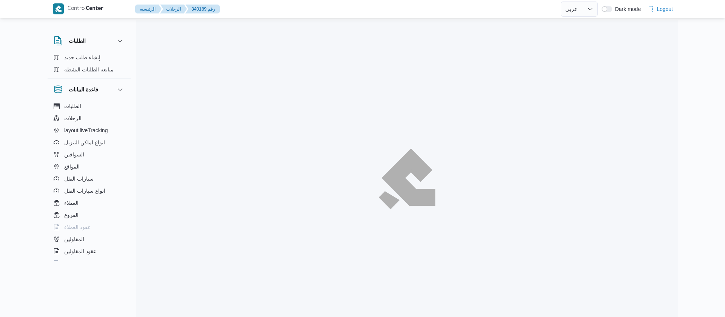
select select "ar"
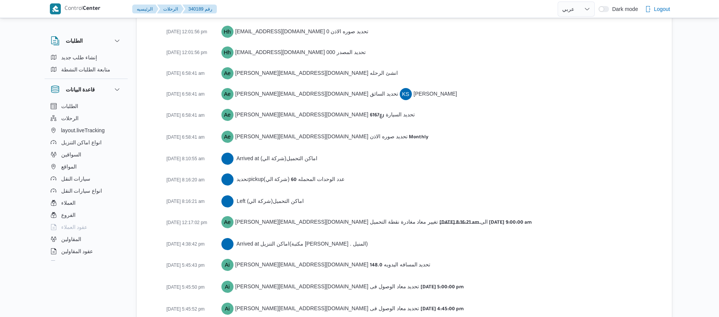
scroll to position [1232, 0]
